Goal: Task Accomplishment & Management: Use online tool/utility

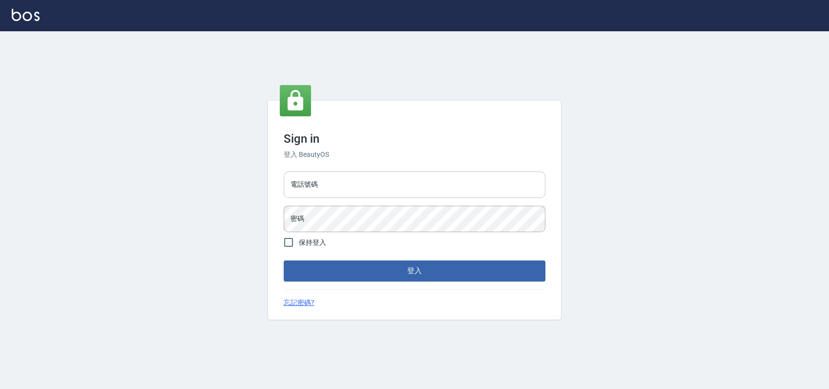
click at [320, 177] on input "電話號碼" at bounding box center [415, 184] width 262 height 26
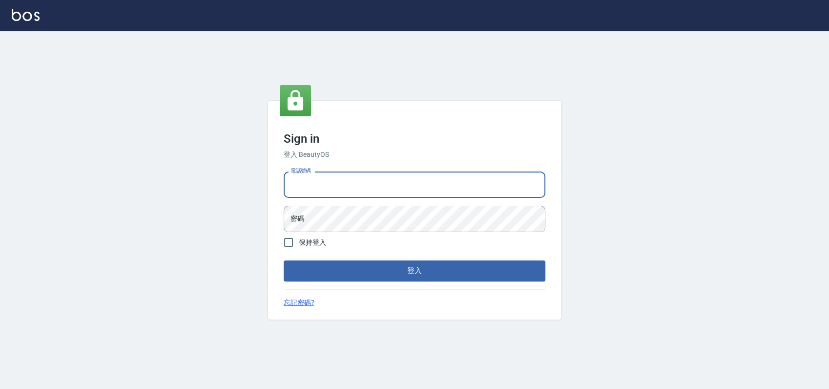
type input "0900000991"
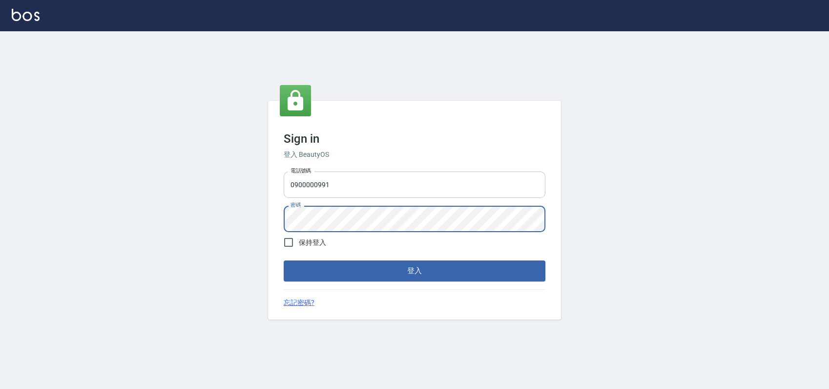
click at [284, 260] on button "登入" at bounding box center [415, 270] width 262 height 21
